Goal: Find specific page/section

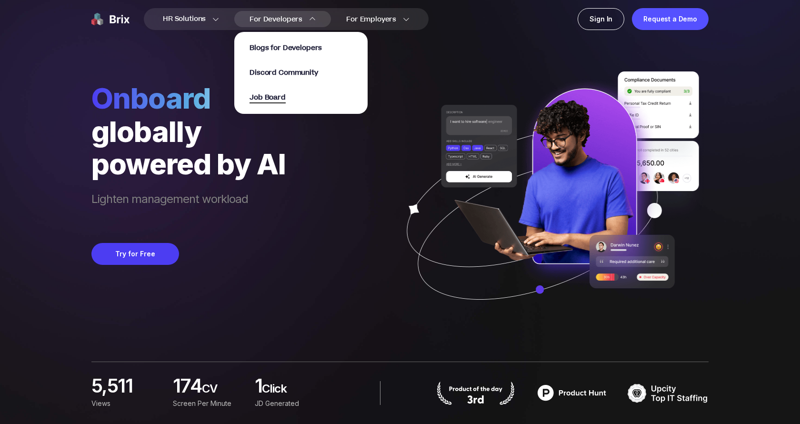
click at [265, 100] on span "Job Board" at bounding box center [268, 97] width 36 height 11
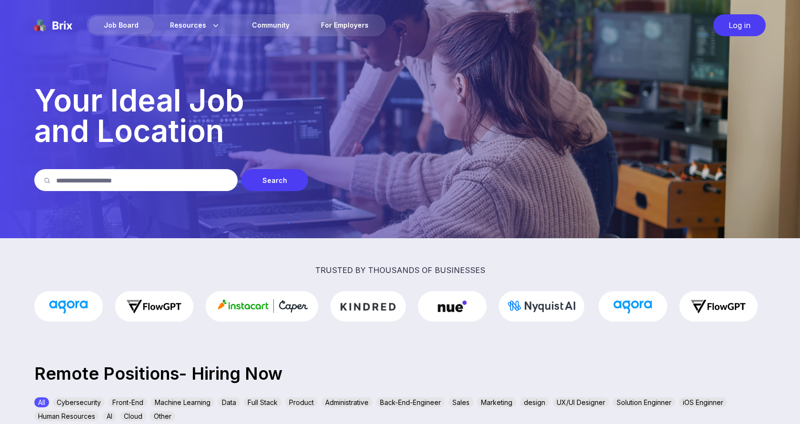
click at [145, 175] on input "text" at bounding box center [142, 180] width 172 height 22
click at [139, 178] on input "text" at bounding box center [142, 180] width 172 height 22
type input "********"
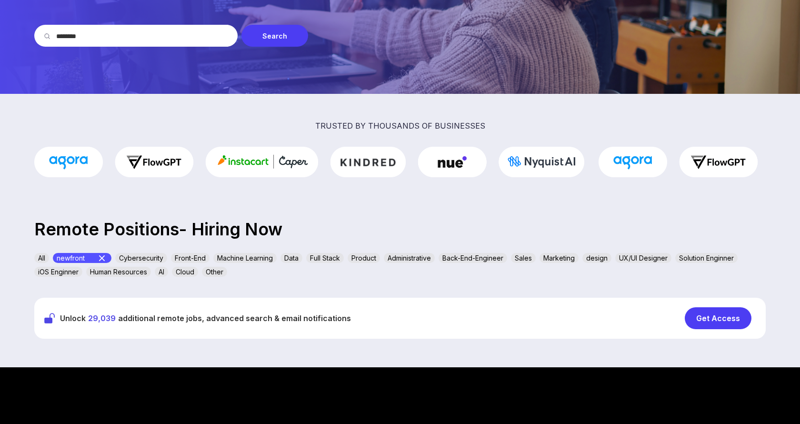
scroll to position [74, 0]
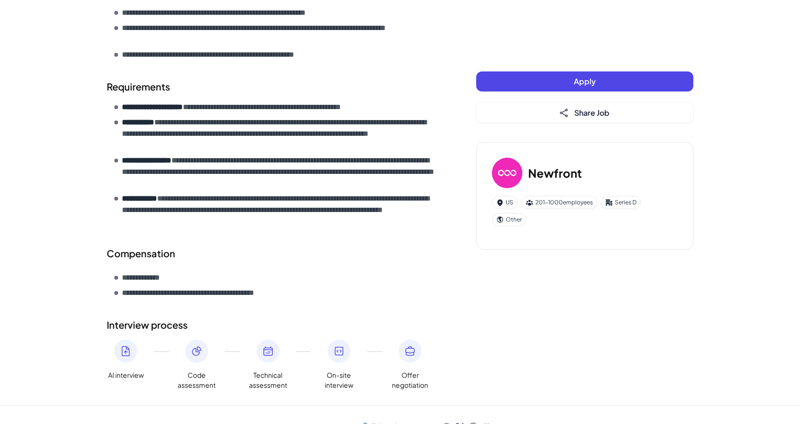
scroll to position [432, 0]
